Goal: Information Seeking & Learning: Learn about a topic

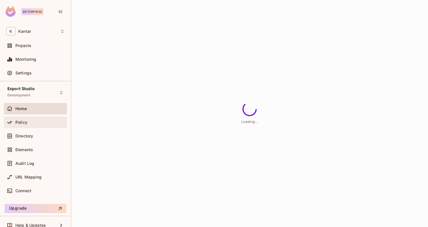
click at [50, 123] on div "Policy" at bounding box center [39, 122] width 49 height 5
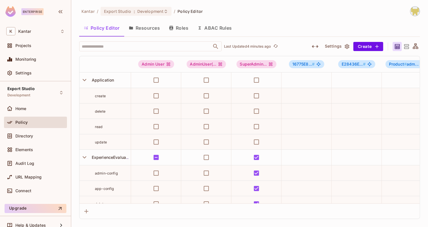
click at [154, 27] on button "Resources" at bounding box center [144, 28] width 40 height 14
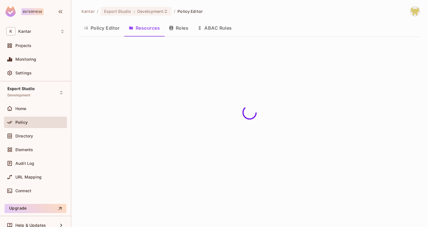
click at [174, 30] on button "Roles" at bounding box center [179, 28] width 29 height 14
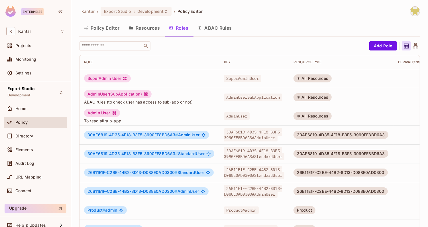
scroll to position [147, 0]
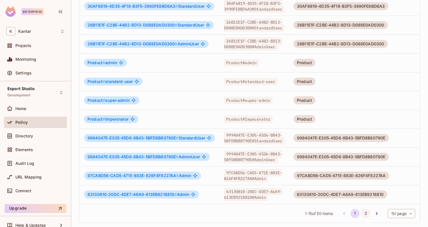
click at [366, 211] on button "2" at bounding box center [366, 213] width 9 height 9
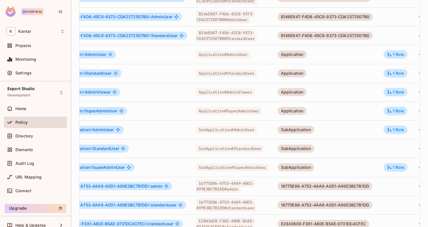
scroll to position [0, 43]
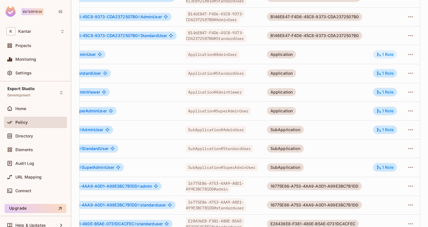
click at [384, 52] on div "1 Role" at bounding box center [385, 54] width 17 height 5
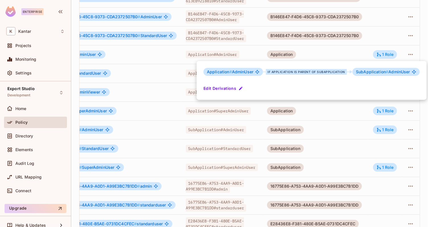
click at [357, 51] on div at bounding box center [214, 113] width 428 height 227
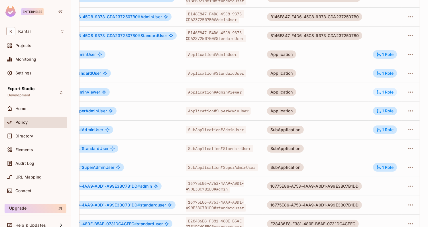
click at [379, 90] on icon at bounding box center [379, 92] width 5 height 5
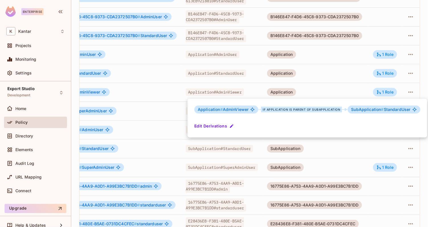
click at [342, 84] on div at bounding box center [214, 113] width 428 height 227
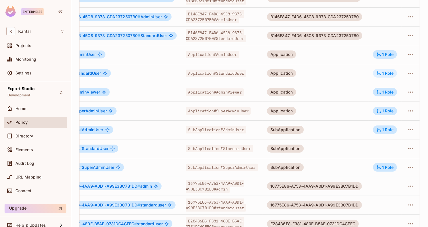
click at [391, 72] on div "1 Role" at bounding box center [385, 73] width 17 height 5
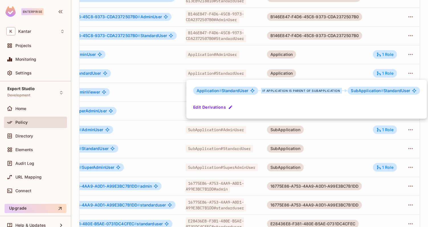
click at [341, 73] on div at bounding box center [214, 113] width 428 height 227
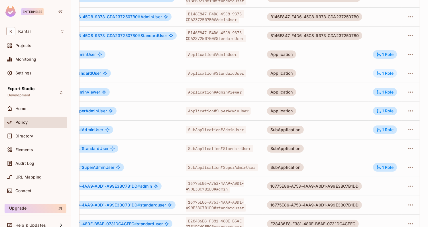
click at [390, 74] on div "1 Role" at bounding box center [385, 73] width 17 height 5
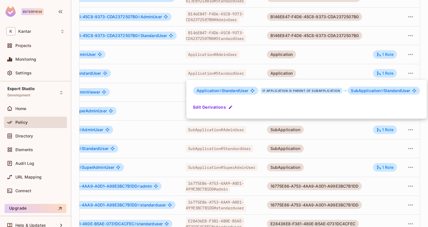
click at [352, 71] on div at bounding box center [214, 113] width 428 height 227
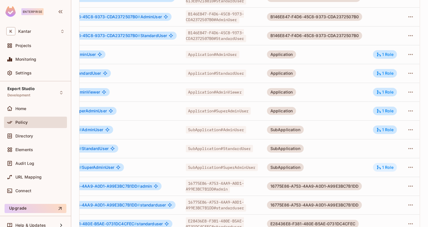
click at [375, 168] on div "1 Role" at bounding box center [385, 167] width 24 height 9
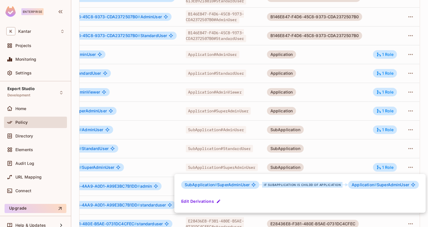
click at [364, 162] on div at bounding box center [214, 113] width 428 height 227
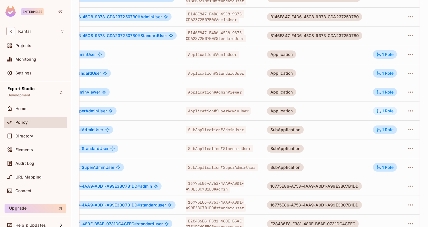
click at [390, 110] on div "1 Role" at bounding box center [385, 110] width 17 height 5
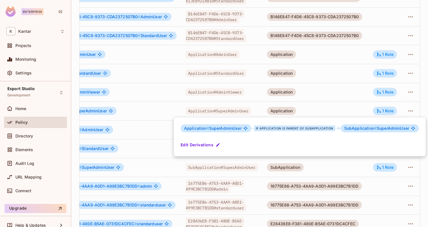
click at [339, 108] on div at bounding box center [214, 113] width 428 height 227
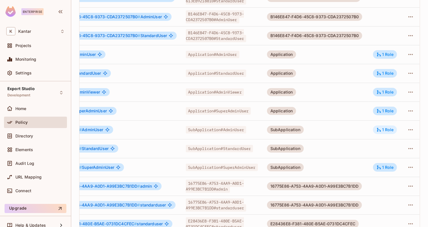
click at [394, 128] on div "1 Role" at bounding box center [385, 129] width 24 height 9
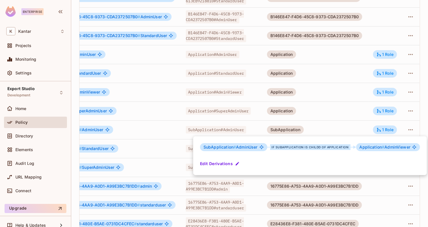
click at [367, 127] on div at bounding box center [214, 113] width 428 height 227
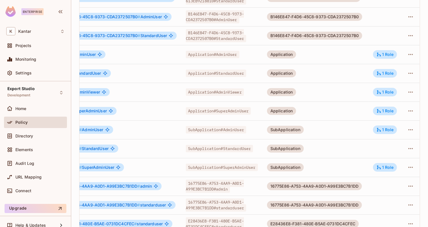
click at [389, 87] on td "1 Role" at bounding box center [385, 92] width 33 height 19
click at [389, 91] on div "1 Role" at bounding box center [385, 92] width 17 height 5
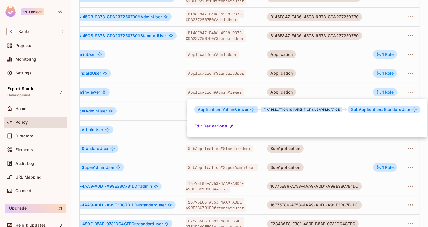
click at [345, 87] on div at bounding box center [214, 113] width 428 height 227
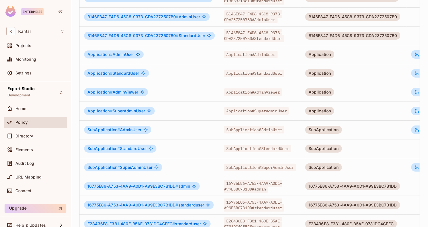
scroll to position [0, 0]
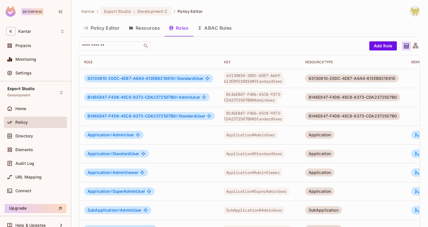
click at [108, 29] on button "Policy Editor" at bounding box center [101, 28] width 45 height 14
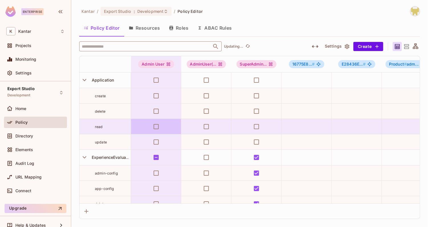
click at [116, 46] on input "text" at bounding box center [145, 46] width 130 height 10
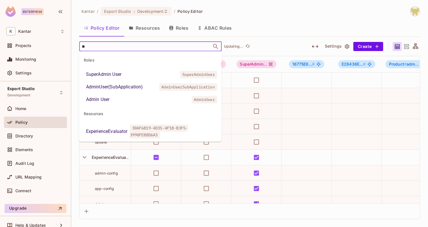
type input "***"
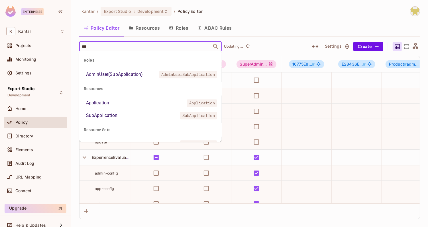
click at [115, 101] on li "Application Application" at bounding box center [150, 103] width 143 height 10
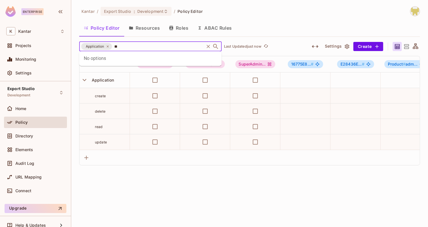
type input "*"
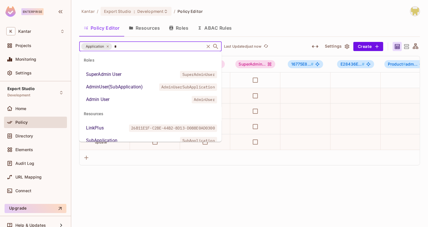
click at [122, 139] on li "SubApplication SubApplication" at bounding box center [150, 140] width 143 height 10
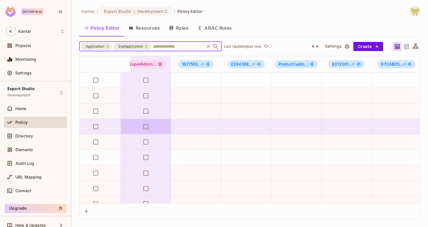
scroll to position [0, 110]
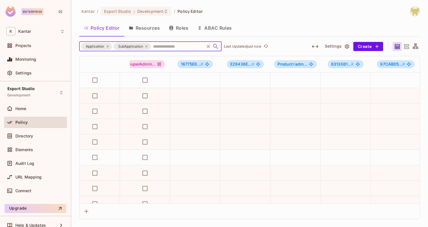
click at [314, 48] on icon "button" at bounding box center [315, 46] width 7 height 7
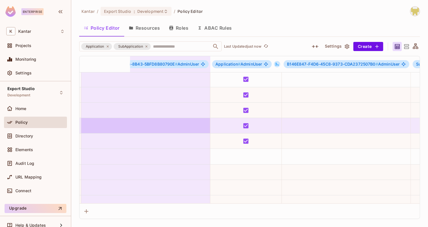
scroll to position [1, 1135]
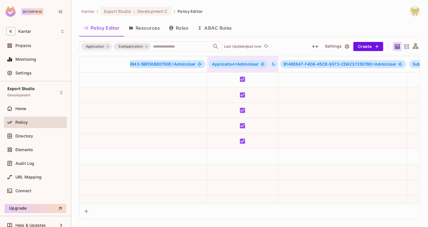
click at [276, 64] on icon at bounding box center [274, 64] width 4 height 4
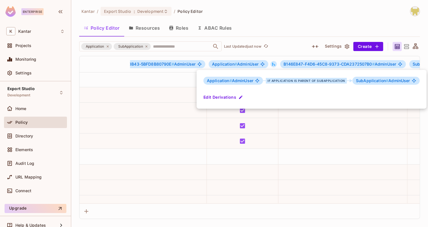
click at [298, 137] on div at bounding box center [214, 113] width 428 height 227
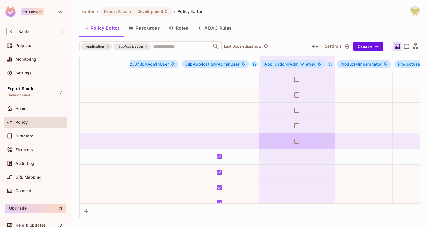
scroll to position [1, 1363]
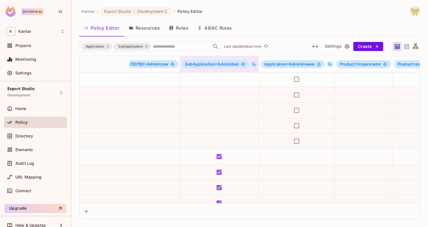
click at [256, 65] on icon at bounding box center [254, 64] width 3 height 3
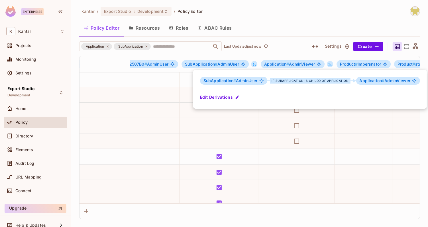
click at [287, 32] on div at bounding box center [214, 113] width 428 height 227
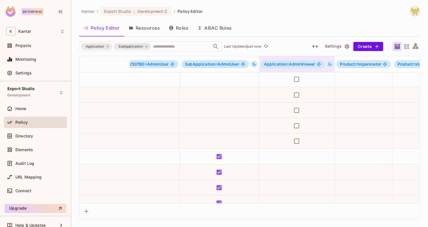
click at [332, 65] on icon at bounding box center [330, 64] width 3 height 3
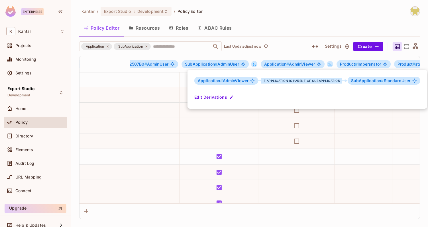
click at [316, 29] on div at bounding box center [214, 113] width 428 height 227
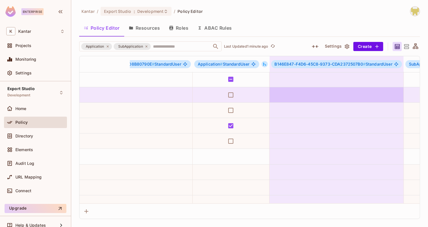
scroll to position [1, 2421]
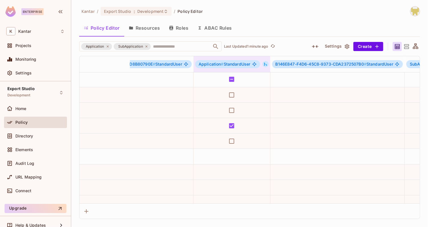
click at [268, 62] on icon at bounding box center [266, 64] width 4 height 4
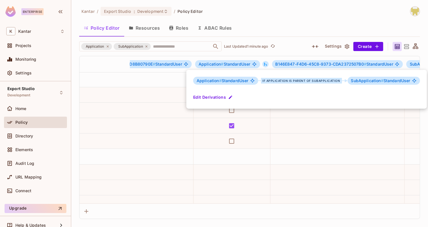
click at [302, 22] on div at bounding box center [214, 113] width 428 height 227
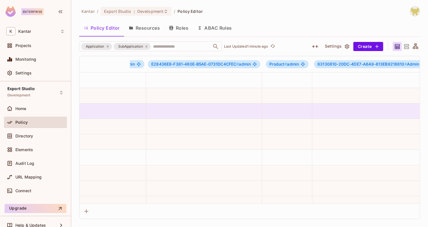
scroll to position [0, 0]
